Goal: Transaction & Acquisition: Purchase product/service

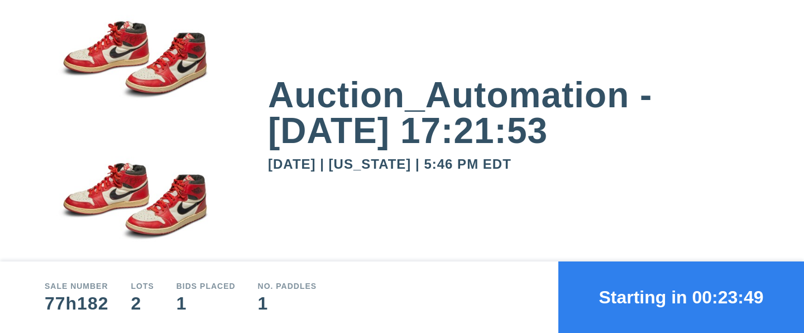
click at [681, 297] on button "Starting in 00:23:49" at bounding box center [681, 296] width 246 height 71
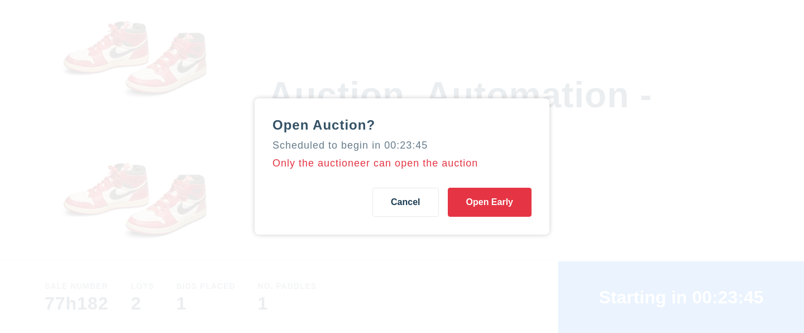
click at [489, 202] on button "Open Early" at bounding box center [490, 202] width 84 height 29
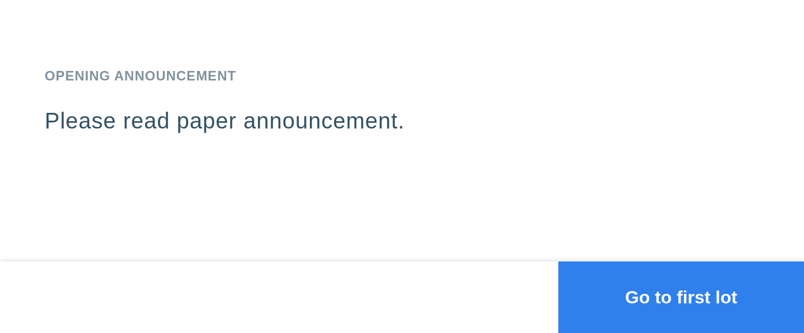
click at [681, 297] on button "Go to first lot" at bounding box center [681, 296] width 246 height 71
